Goal: Task Accomplishment & Management: Use online tool/utility

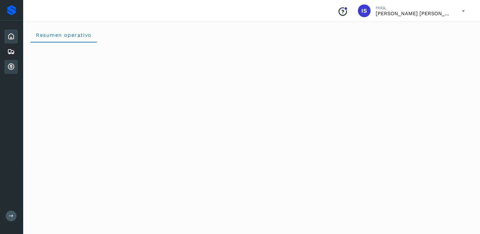
click at [10, 64] on icon at bounding box center [11, 67] width 8 height 8
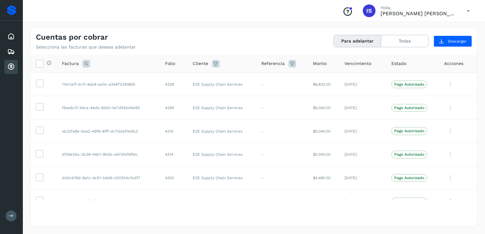
click at [344, 42] on button "Para adelantar" at bounding box center [357, 41] width 47 height 12
click at [39, 66] on icon at bounding box center [39, 63] width 7 height 7
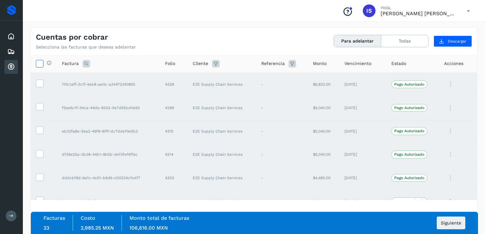
click at [39, 66] on icon at bounding box center [39, 63] width 7 height 7
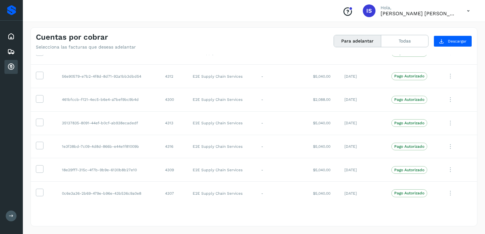
scroll to position [410, 0]
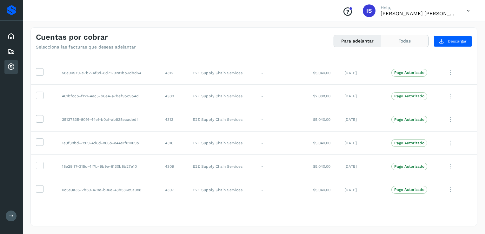
click at [420, 36] on button "Todas" at bounding box center [404, 41] width 47 height 12
click at [38, 72] on icon at bounding box center [39, 71] width 7 height 7
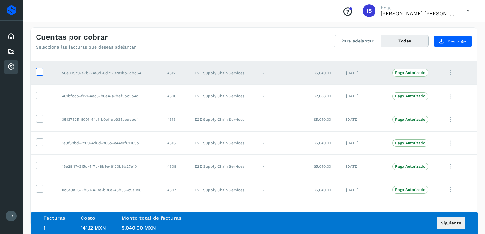
click at [38, 72] on icon at bounding box center [39, 71] width 7 height 7
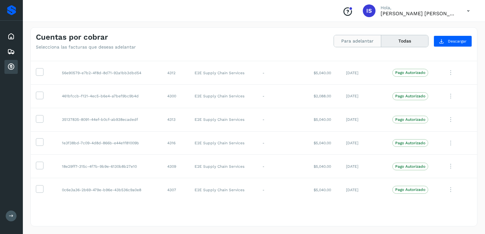
click at [354, 43] on button "Para adelantar" at bounding box center [357, 41] width 47 height 12
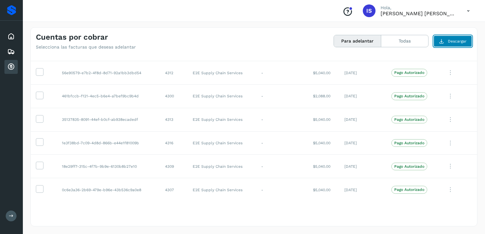
click at [454, 42] on span "Descargar" at bounding box center [457, 41] width 19 height 6
